Goal: Transaction & Acquisition: Purchase product/service

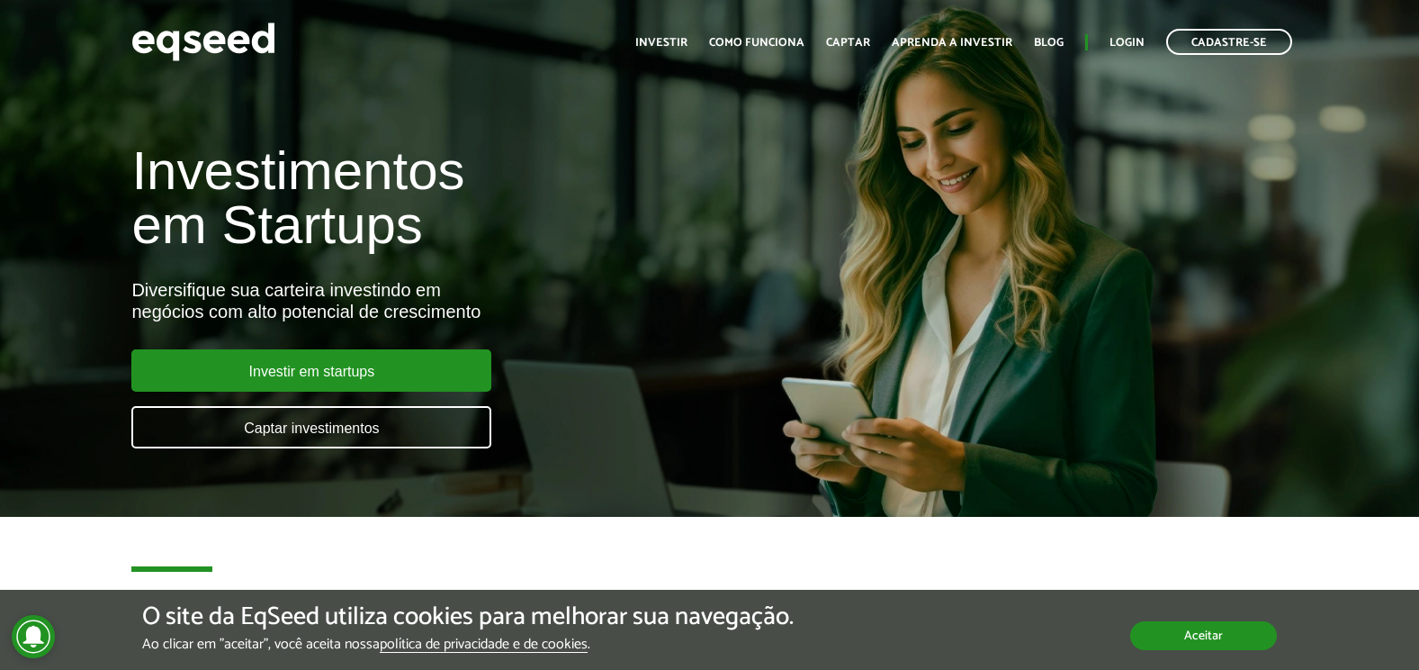
click at [1193, 636] on button "Aceitar" at bounding box center [1203, 635] width 147 height 29
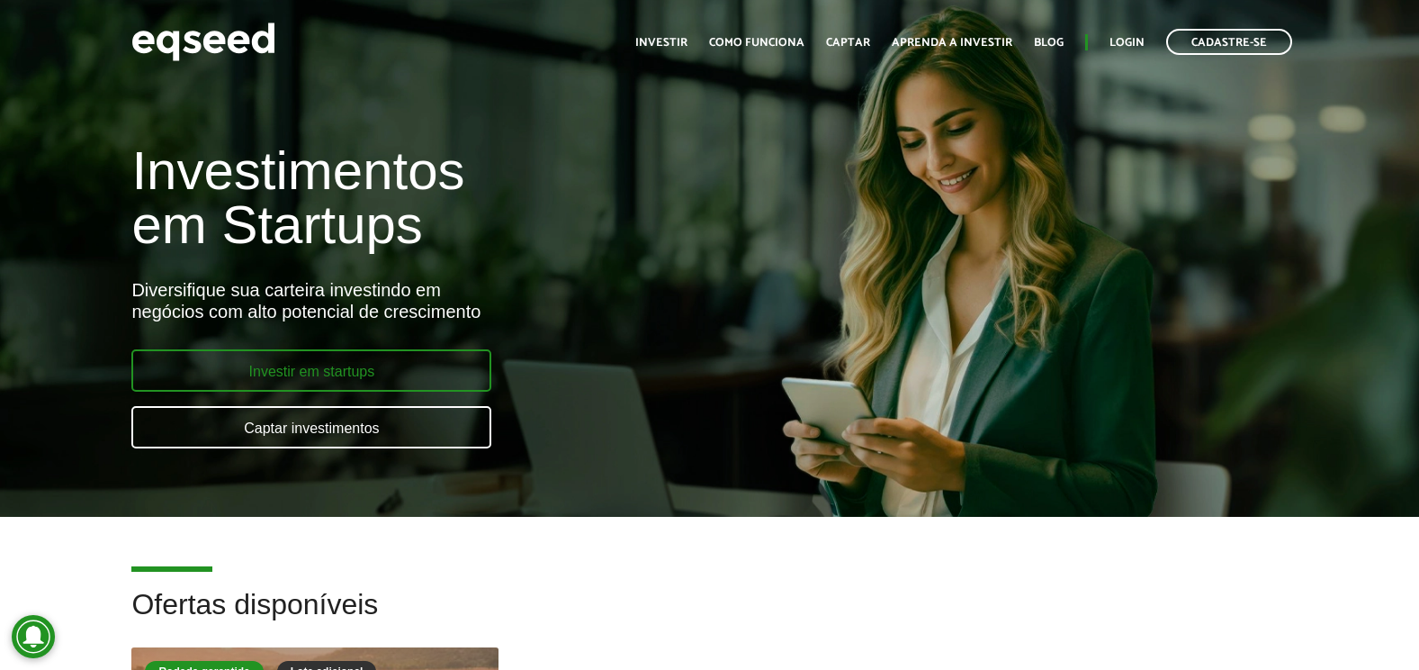
click at [382, 356] on link "Investir em startups" at bounding box center [311, 370] width 360 height 42
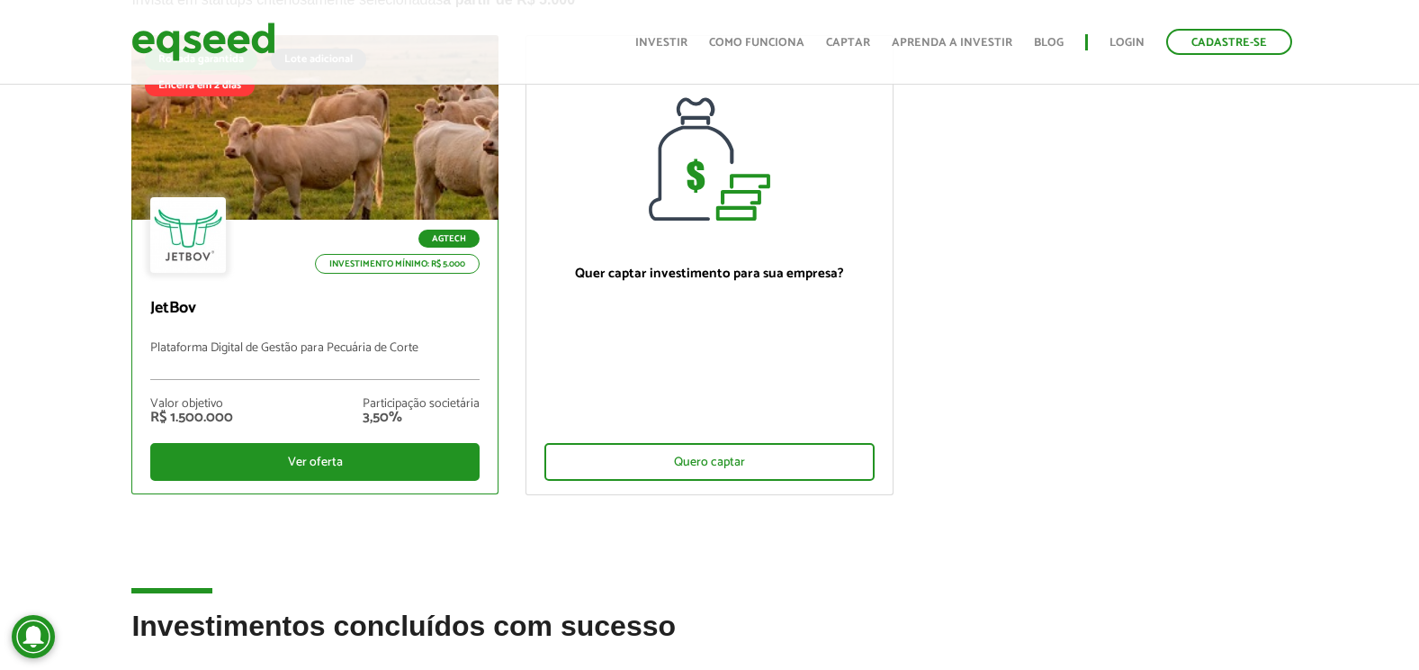
scroll to position [90, 0]
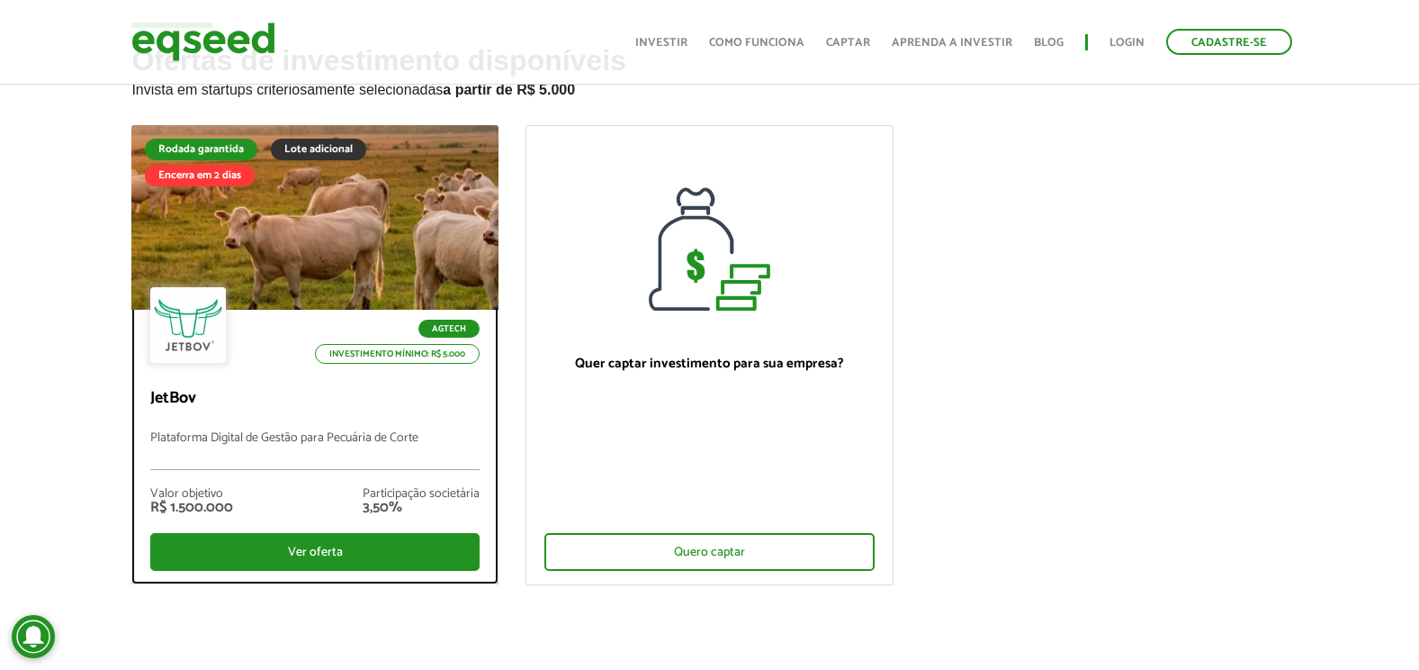
click at [208, 292] on div at bounding box center [188, 325] width 76 height 76
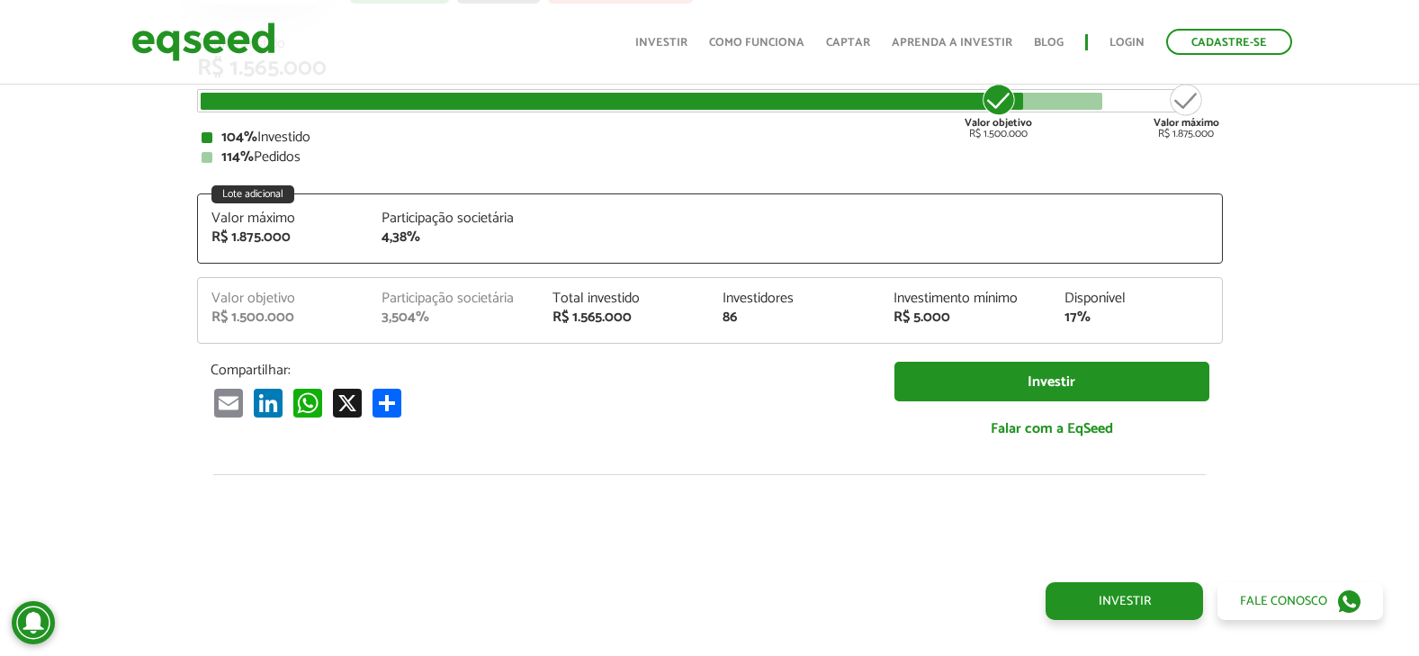
scroll to position [2261, 0]
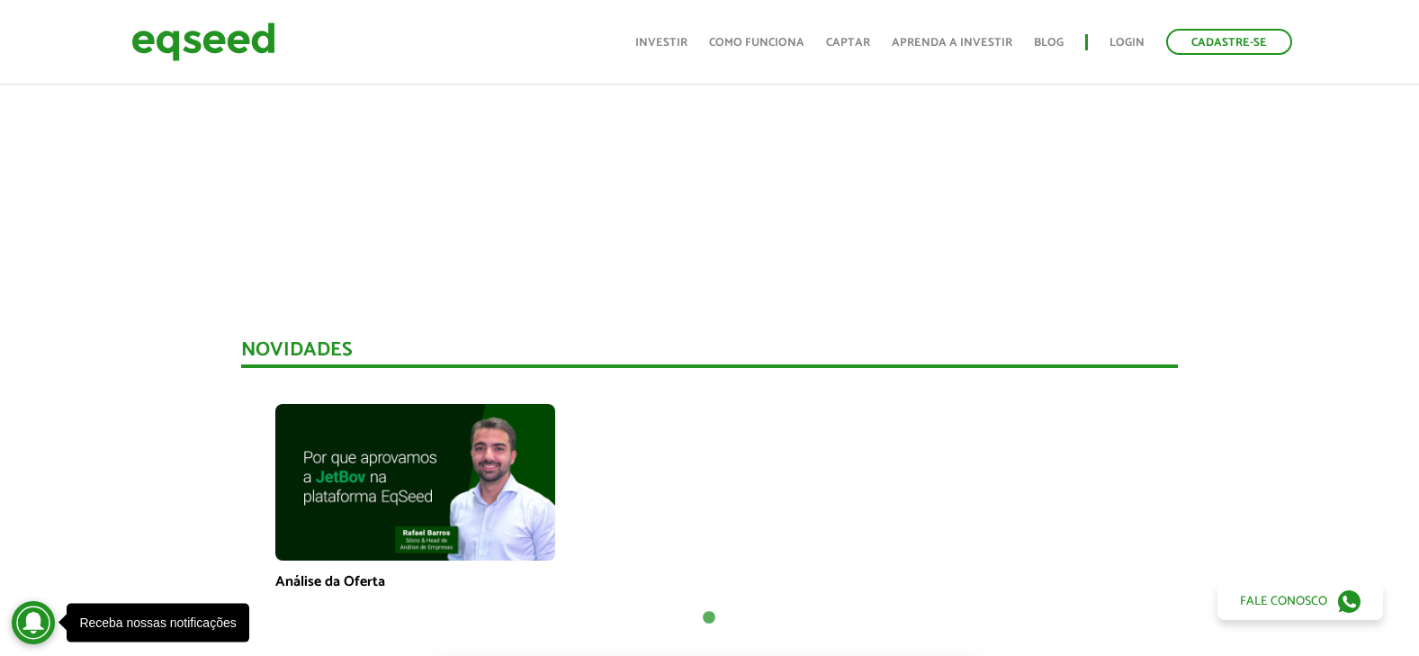
scroll to position [551, 0]
